Goal: Transaction & Acquisition: Purchase product/service

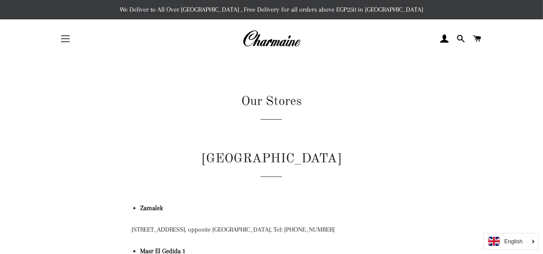
click at [63, 41] on button "Site navigation" at bounding box center [66, 39] width 22 height 22
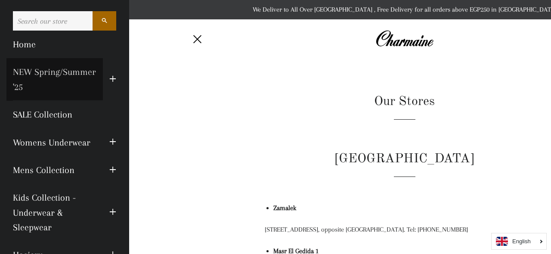
click at [23, 79] on link "NEW Spring/Summer '25" at bounding box center [54, 79] width 96 height 43
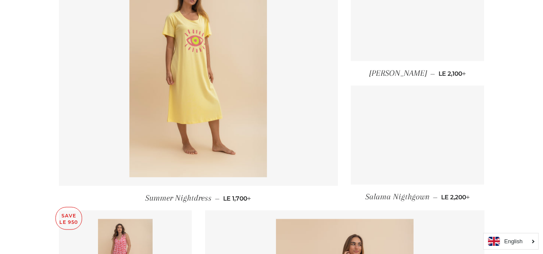
scroll to position [896, 0]
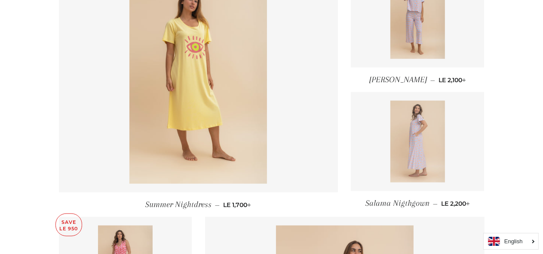
click at [410, 164] on img at bounding box center [418, 142] width 55 height 82
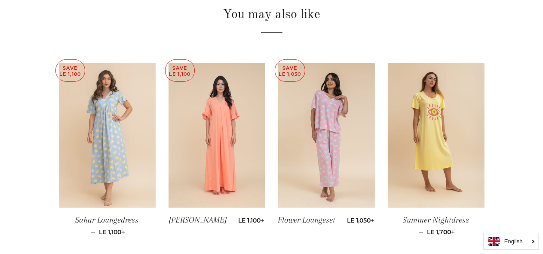
scroll to position [577, 0]
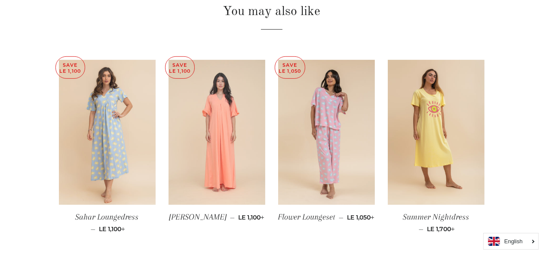
click at [231, 138] on img at bounding box center [217, 132] width 97 height 145
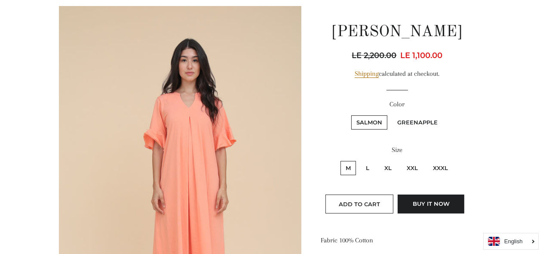
scroll to position [92, 0]
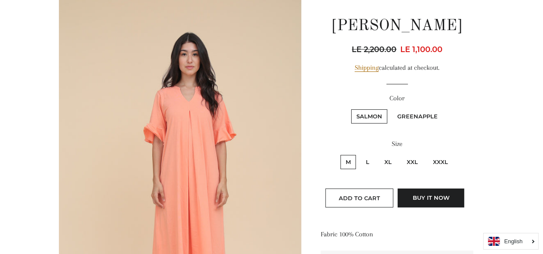
click at [420, 114] on label "Greenapple" at bounding box center [417, 116] width 51 height 14
click at [391, 108] on input "Greenapple" at bounding box center [391, 108] width 0 height 0
radio input "true"
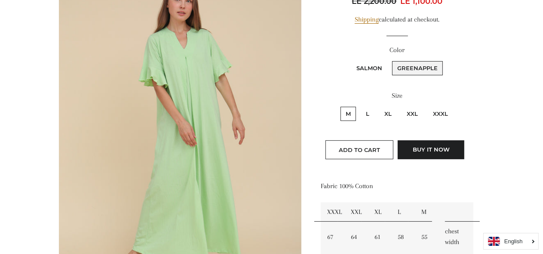
scroll to position [144, 0]
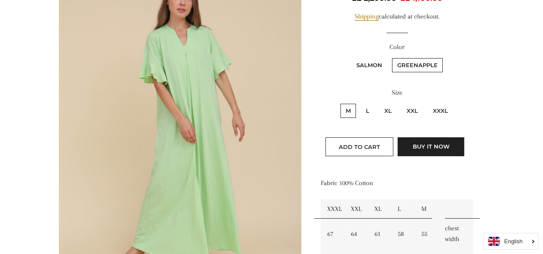
click at [439, 109] on label "XXXL" at bounding box center [440, 111] width 25 height 14
click at [427, 103] on input "XXXL" at bounding box center [427, 102] width 0 height 0
radio input "true"
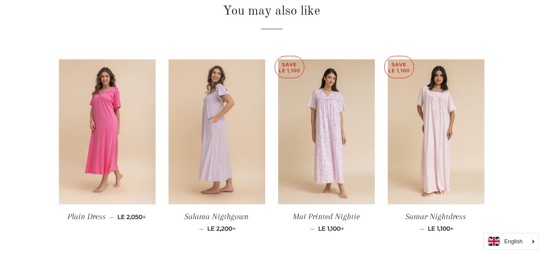
scroll to position [645, 0]
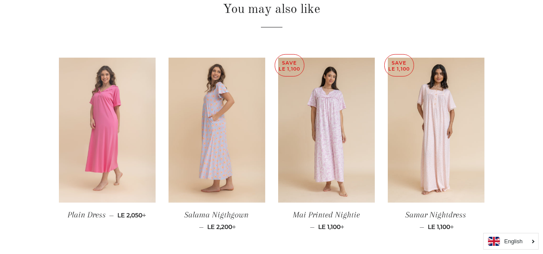
click at [103, 137] on img at bounding box center [107, 130] width 97 height 145
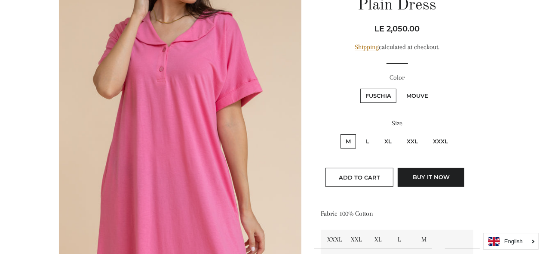
scroll to position [115, 0]
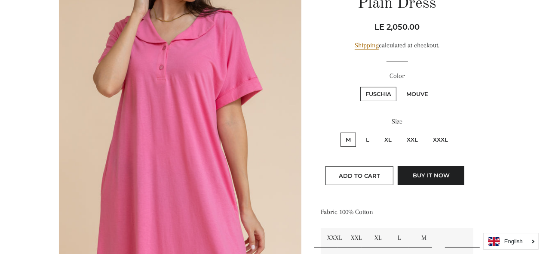
click at [417, 94] on label "Mouve" at bounding box center [417, 94] width 32 height 14
click at [401, 86] on input "Mouve" at bounding box center [400, 86] width 0 height 0
radio input "true"
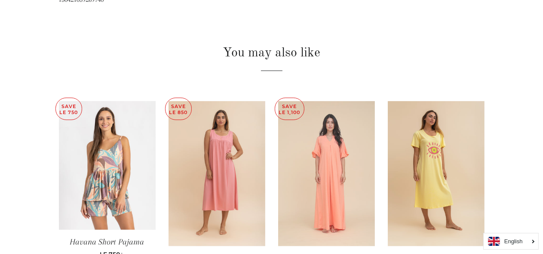
scroll to position [610, 0]
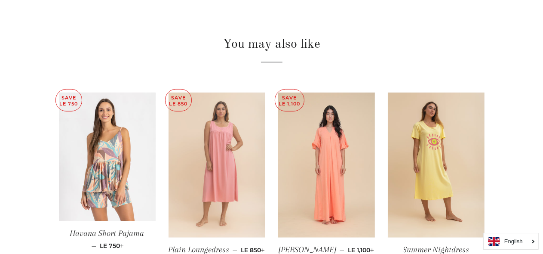
click at [225, 164] on img at bounding box center [217, 164] width 97 height 145
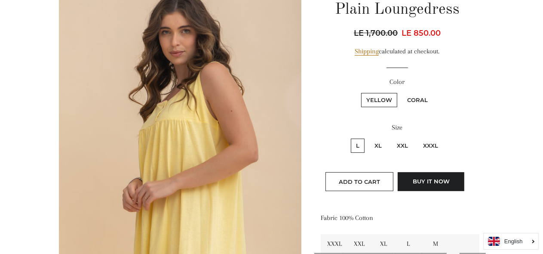
scroll to position [114, 0]
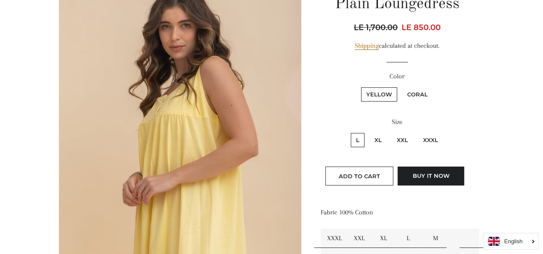
click at [420, 93] on label "Coral" at bounding box center [417, 94] width 31 height 14
click at [401, 86] on input "Coral" at bounding box center [401, 86] width 0 height 0
radio input "true"
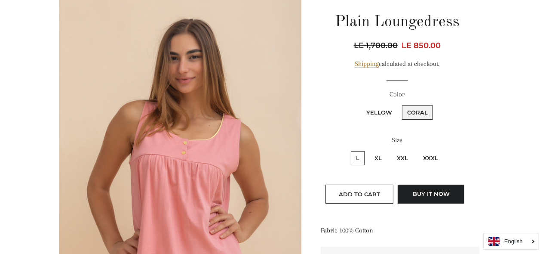
scroll to position [93, 0]
